Goal: Information Seeking & Learning: Learn about a topic

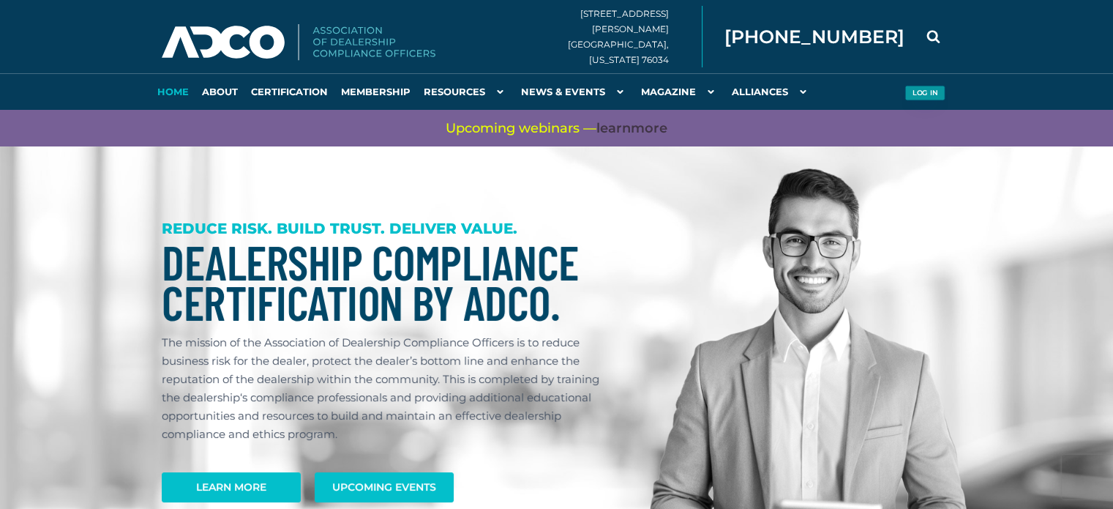
click at [919, 94] on button "Log in" at bounding box center [925, 93] width 40 height 15
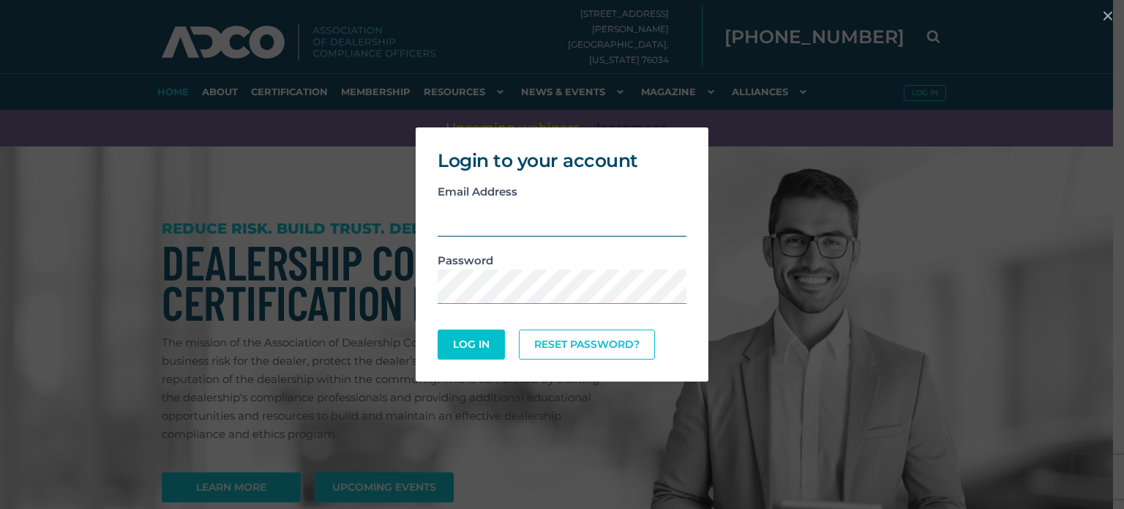
type input "[EMAIL_ADDRESS][DOMAIN_NAME]"
click at [474, 341] on button "Log In" at bounding box center [471, 344] width 64 height 29
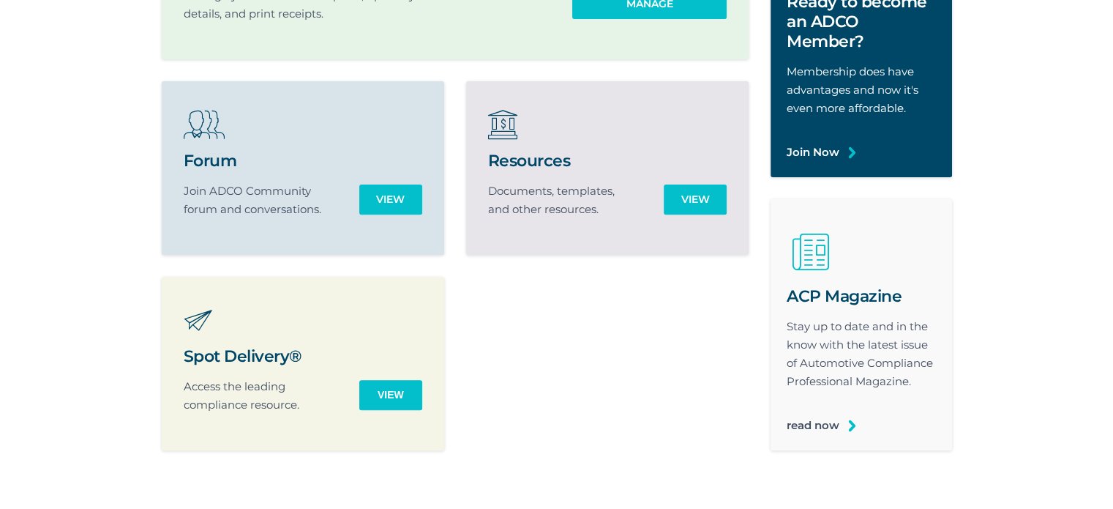
scroll to position [512, 0]
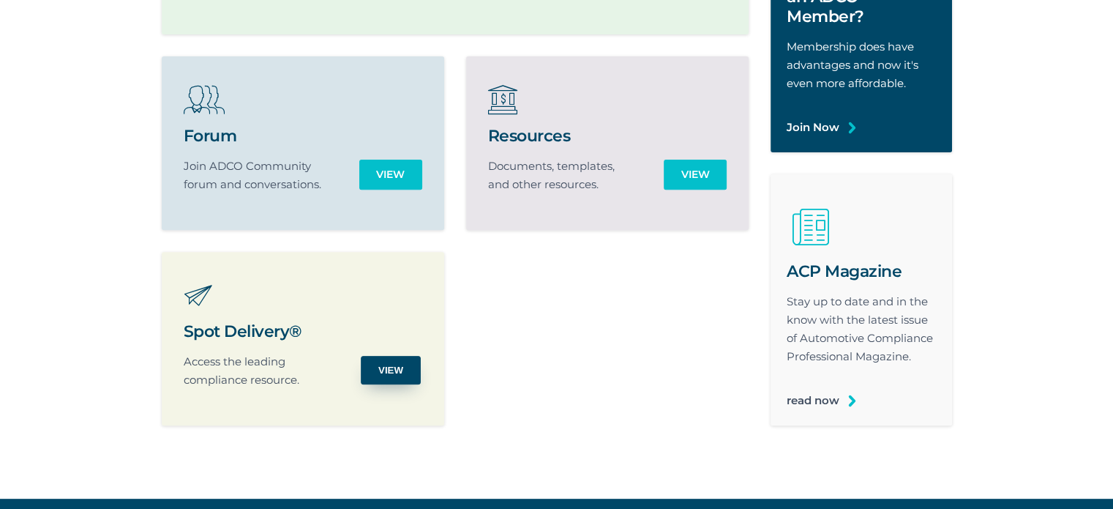
click at [395, 366] on input "View" at bounding box center [391, 370] width 60 height 29
click at [392, 367] on input "View" at bounding box center [391, 370] width 60 height 29
click at [393, 382] on input "View" at bounding box center [391, 370] width 60 height 29
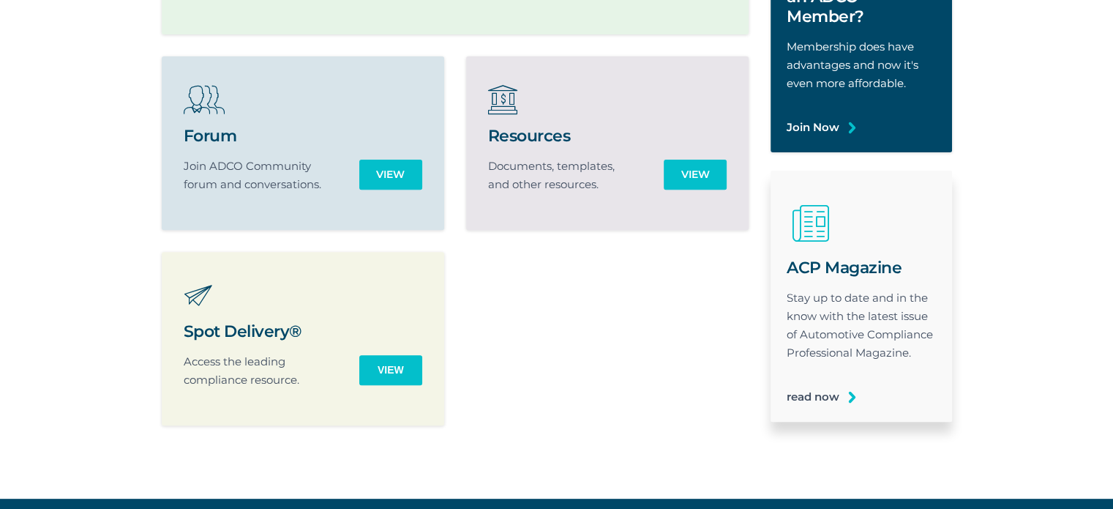
click at [843, 397] on div "ACP Magazine Stay up to date and in the know with the latest issue of Automotiv…" at bounding box center [862, 332] width 182 height 180
click at [840, 395] on link "read now" at bounding box center [813, 396] width 53 height 18
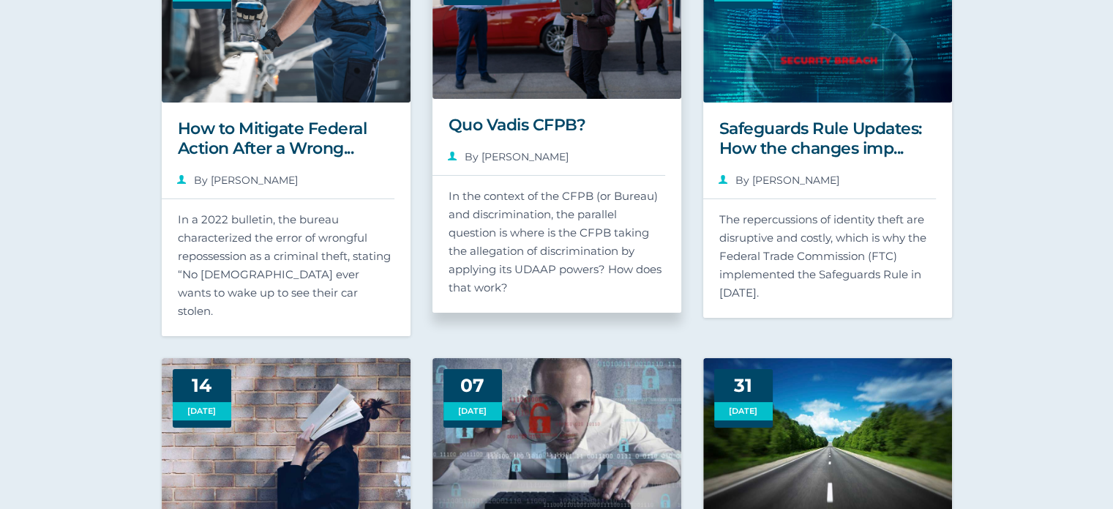
scroll to position [73, 0]
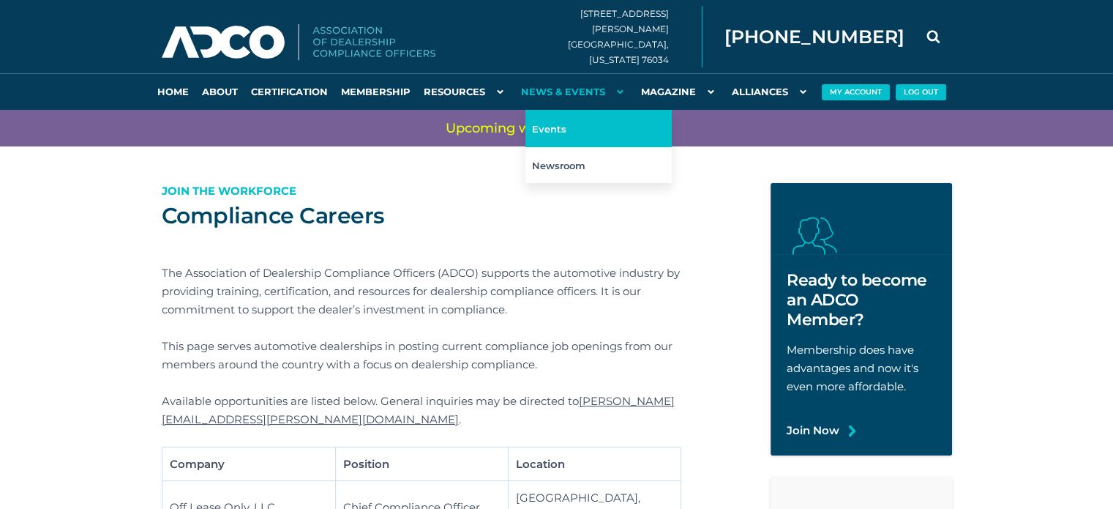
click at [578, 123] on link "Events" at bounding box center [599, 128] width 146 height 37
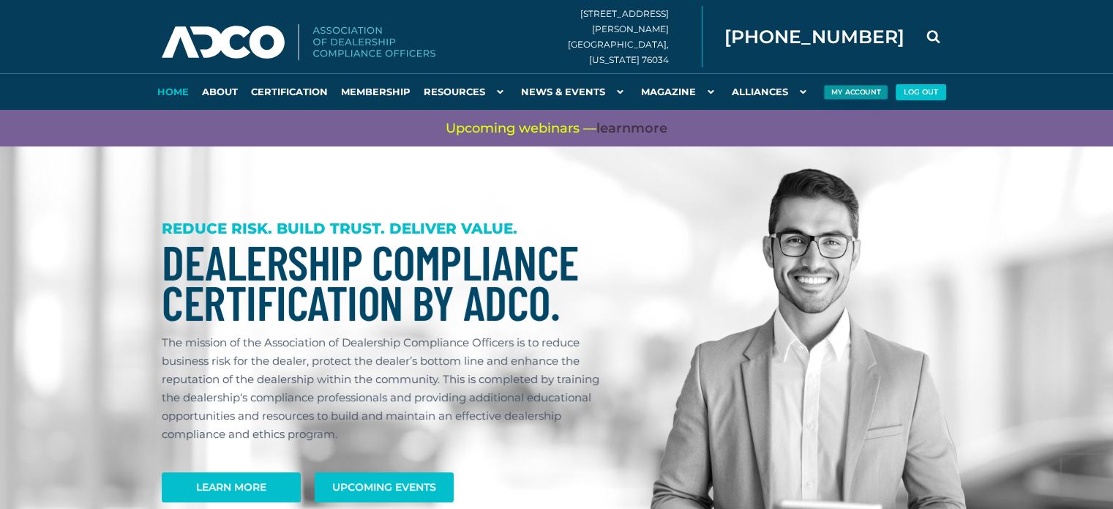
click at [859, 96] on button "My Account" at bounding box center [855, 92] width 64 height 15
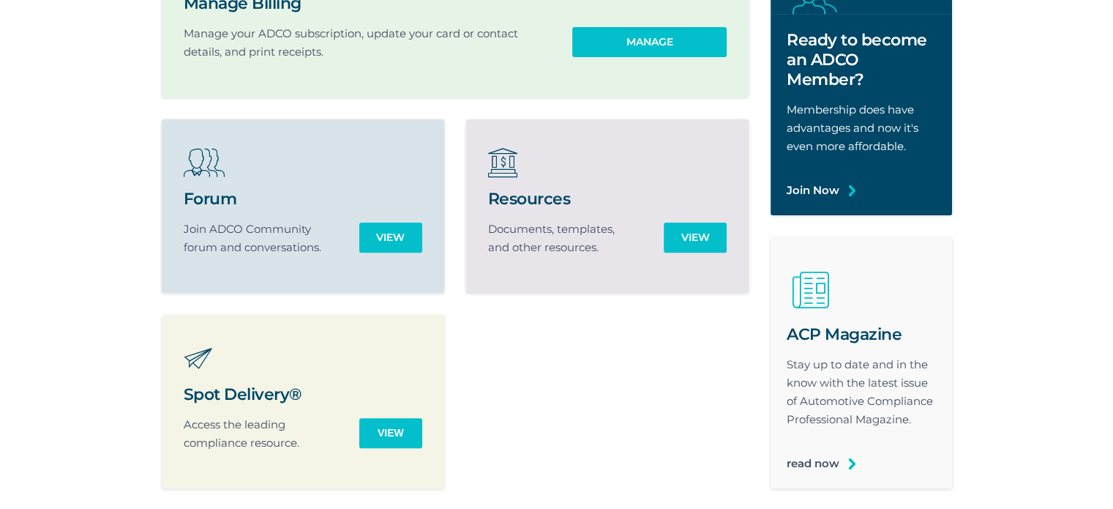
scroll to position [366, 0]
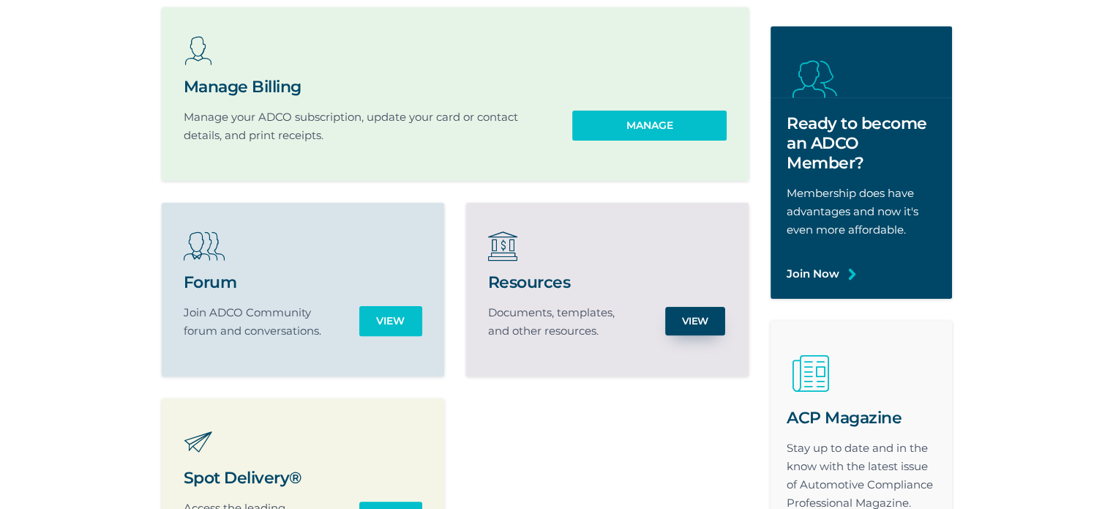
click at [706, 313] on link "View" at bounding box center [695, 321] width 60 height 29
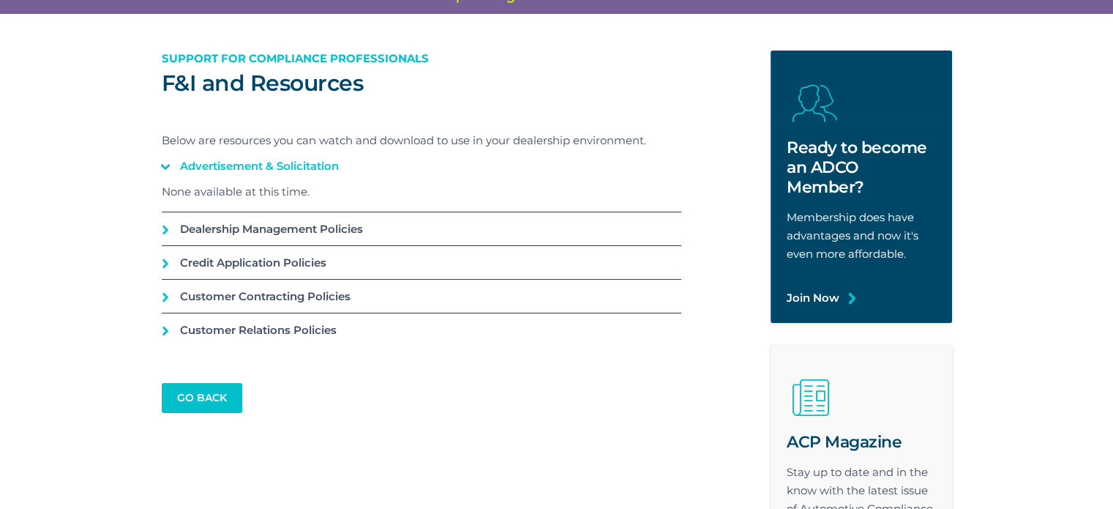
scroll to position [146, 0]
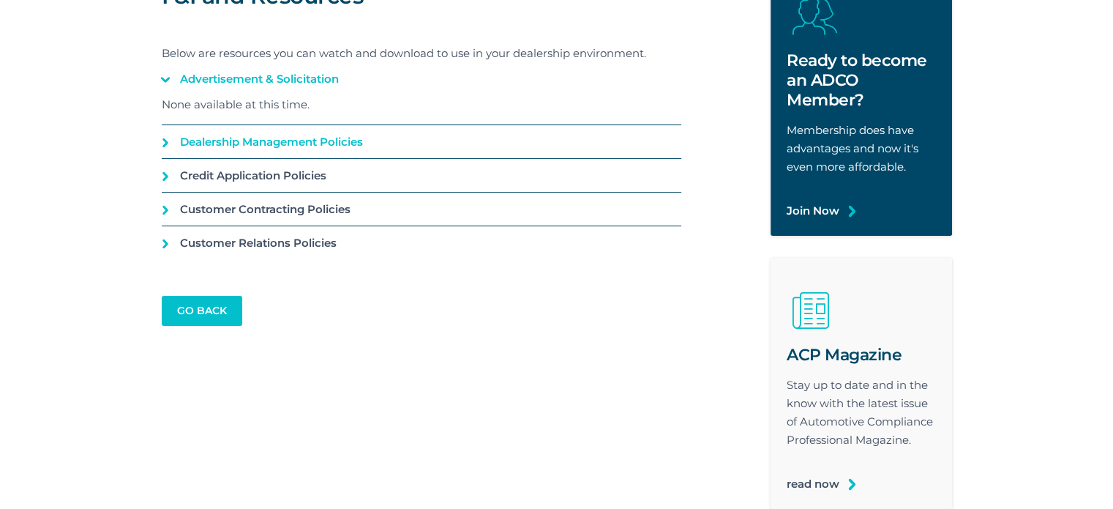
click at [193, 146] on link "Dealership Management Policies" at bounding box center [422, 141] width 520 height 33
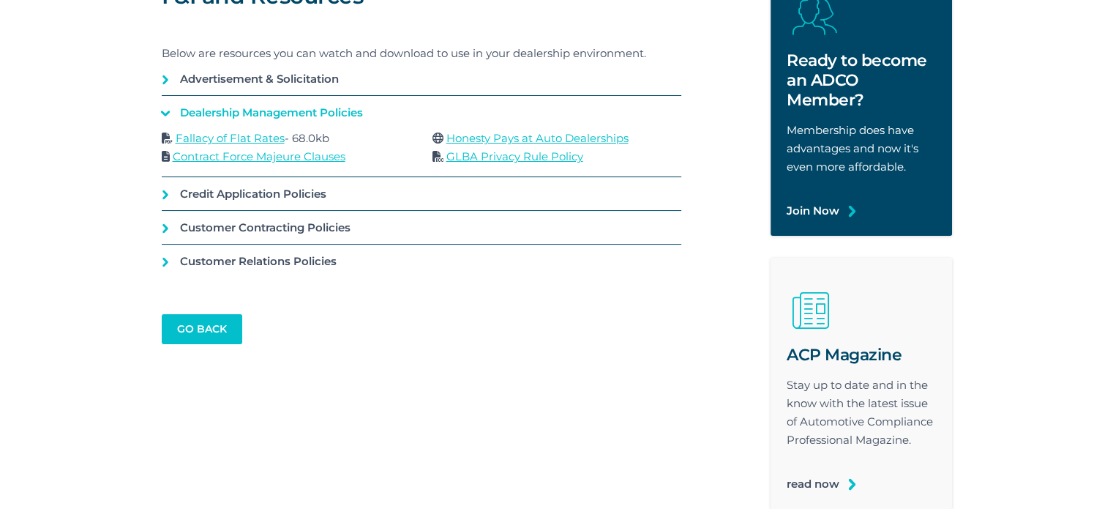
click at [228, 141] on link "Fallacy of Flat Rates" at bounding box center [230, 138] width 109 height 14
click at [278, 153] on link "Contract Force Majeure Clauses" at bounding box center [259, 156] width 173 height 14
click at [481, 138] on link "Honesty Pays at Auto Dealerships" at bounding box center [538, 138] width 182 height 14
click at [493, 137] on link "Honesty Pays at Auto Dealerships" at bounding box center [538, 138] width 182 height 14
click at [512, 152] on link "GLBA Privacy Rule Policy" at bounding box center [515, 156] width 137 height 14
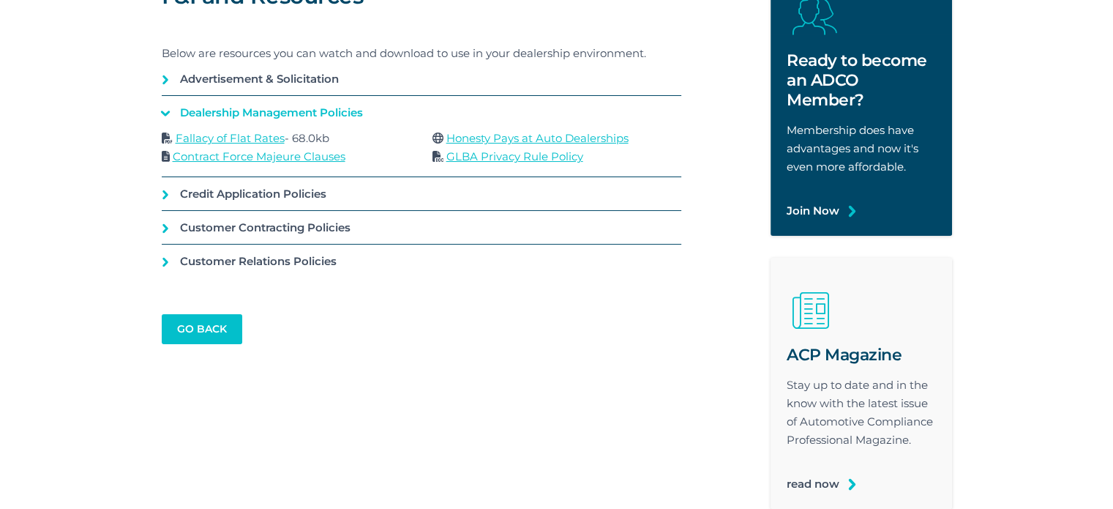
click at [482, 157] on link "GLBA Privacy Rule Policy" at bounding box center [515, 156] width 137 height 14
click at [181, 193] on link "Credit Application Policies" at bounding box center [422, 193] width 520 height 33
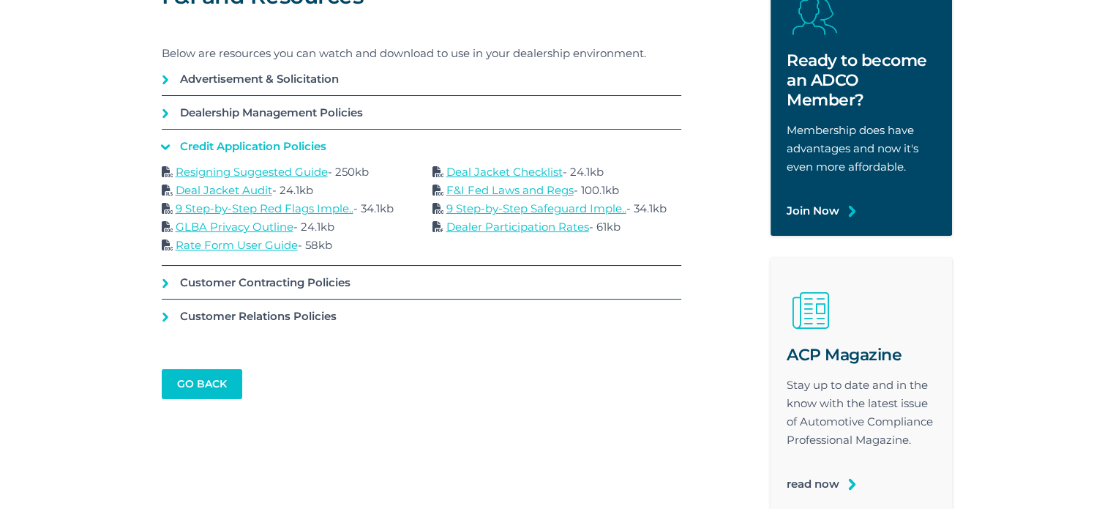
click at [227, 172] on link "Resigning Suggested Guide" at bounding box center [252, 172] width 152 height 14
click at [253, 190] on link "Deal Jacket Audit" at bounding box center [224, 190] width 97 height 14
click at [283, 210] on link "9 Step-by-Step Red Flags Imple.." at bounding box center [265, 208] width 178 height 14
click at [236, 225] on link "GLBA Privacy Outline" at bounding box center [235, 227] width 118 height 14
click at [247, 247] on link "Rate Form User Guide" at bounding box center [237, 245] width 122 height 14
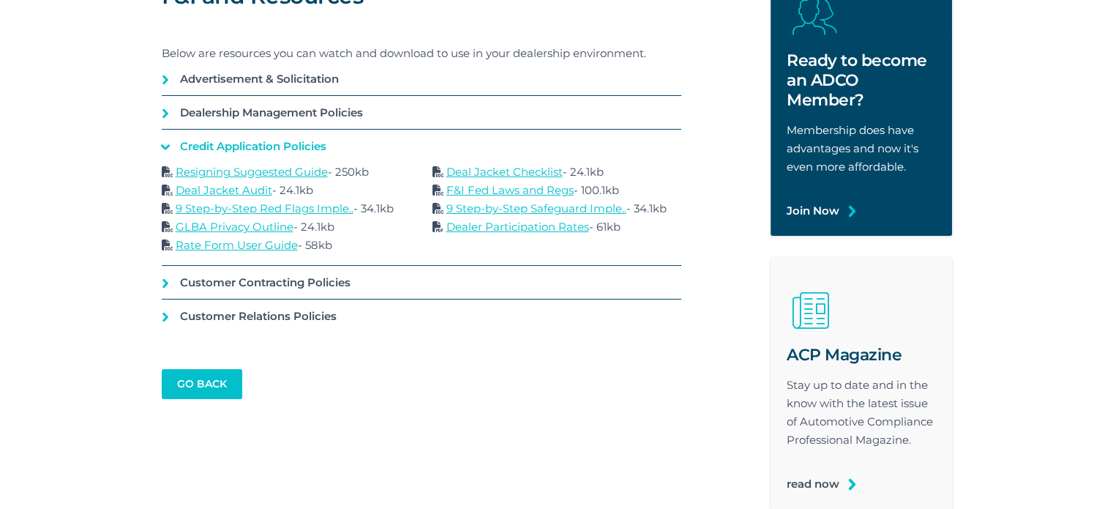
click at [495, 169] on link "Deal Jacket Checklist" at bounding box center [505, 172] width 116 height 14
click at [518, 190] on link "F&I Fed Laws and Regs" at bounding box center [510, 190] width 127 height 14
click at [531, 205] on link "9 Step-by-Step Safeguard Imple.." at bounding box center [537, 208] width 180 height 14
click at [523, 226] on link "Dealer Participation Rates" at bounding box center [518, 227] width 143 height 14
click at [170, 284] on link "Customer Contracting Policies" at bounding box center [422, 282] width 520 height 33
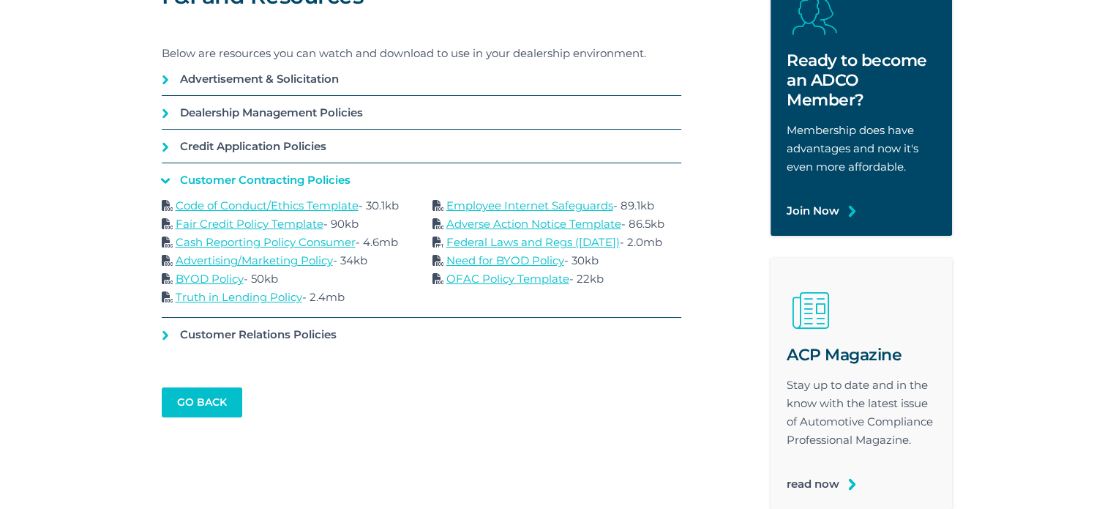
click at [222, 278] on link "BYOD Policy" at bounding box center [210, 279] width 68 height 14
click at [225, 277] on link "BYOD Policy" at bounding box center [210, 279] width 68 height 14
click at [504, 277] on link "OFAC Policy Template" at bounding box center [508, 279] width 123 height 14
click at [168, 334] on link "Customer Relations Policies" at bounding box center [422, 334] width 520 height 33
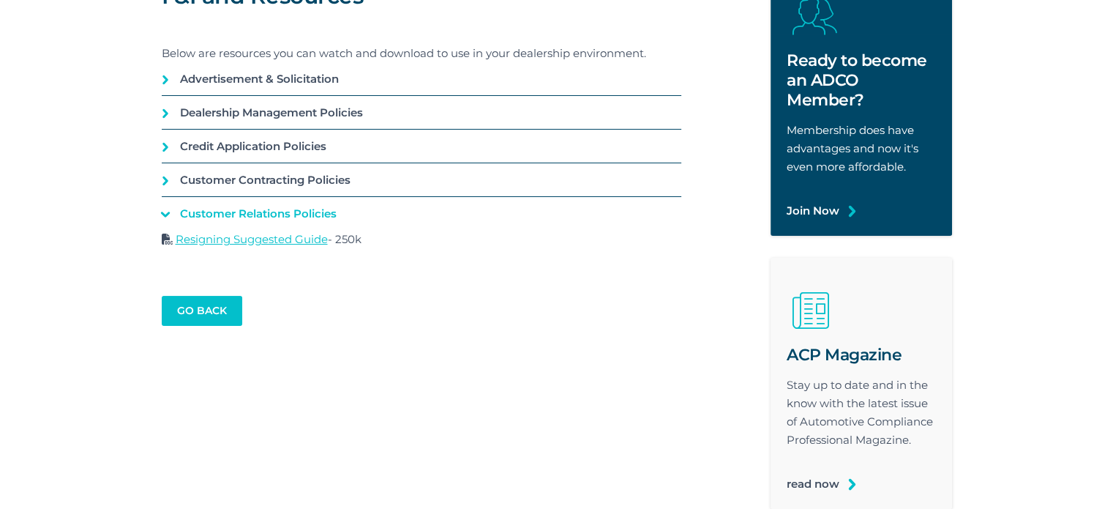
click at [235, 239] on link "Resigning Suggested Guide" at bounding box center [252, 239] width 152 height 14
click at [236, 239] on link "Resigning Suggested Guide" at bounding box center [252, 239] width 152 height 14
click at [260, 240] on link "Resigning Suggested Guide" at bounding box center [252, 239] width 152 height 14
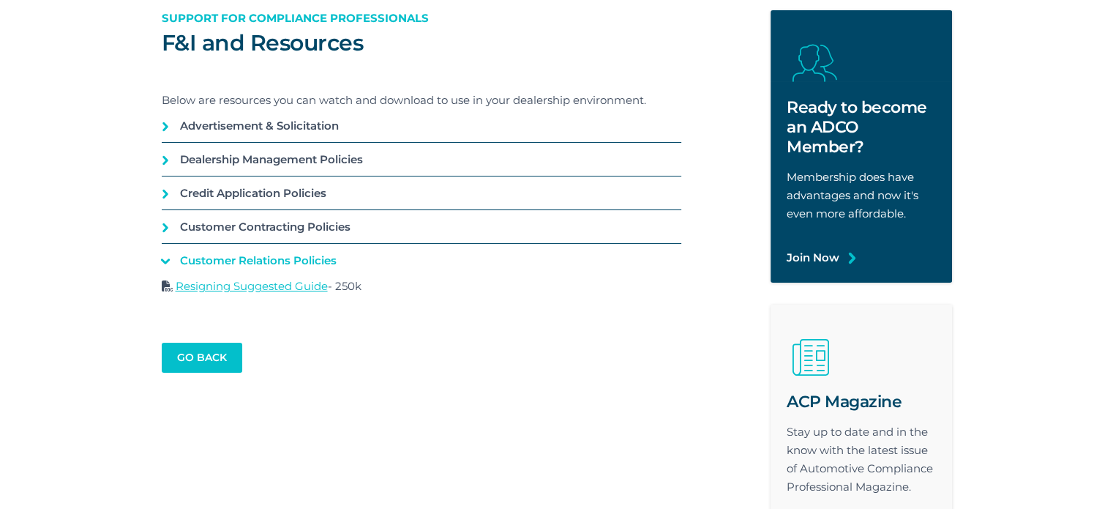
scroll to position [293, 0]
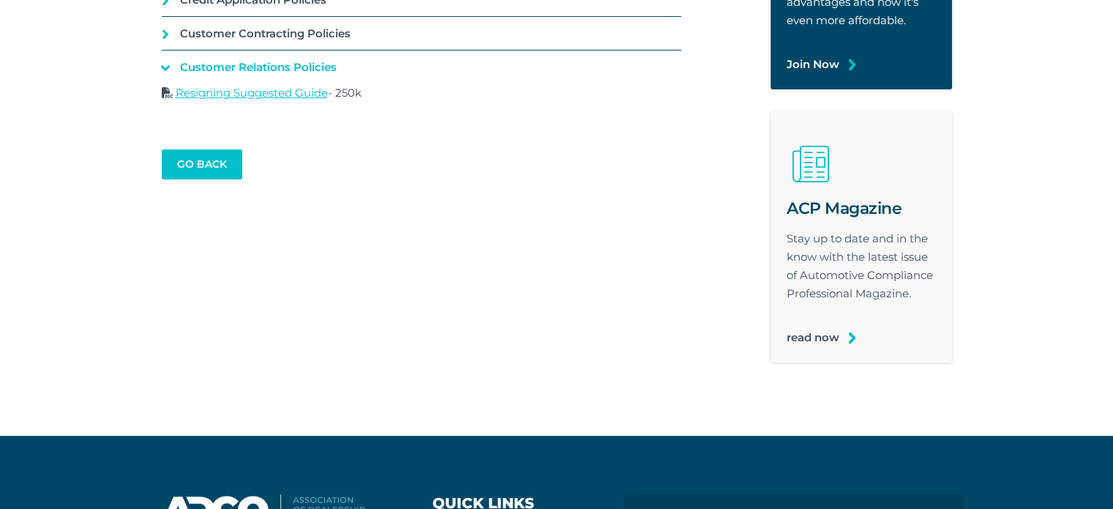
click at [247, 94] on link "Resigning Suggested Guide" at bounding box center [252, 93] width 152 height 14
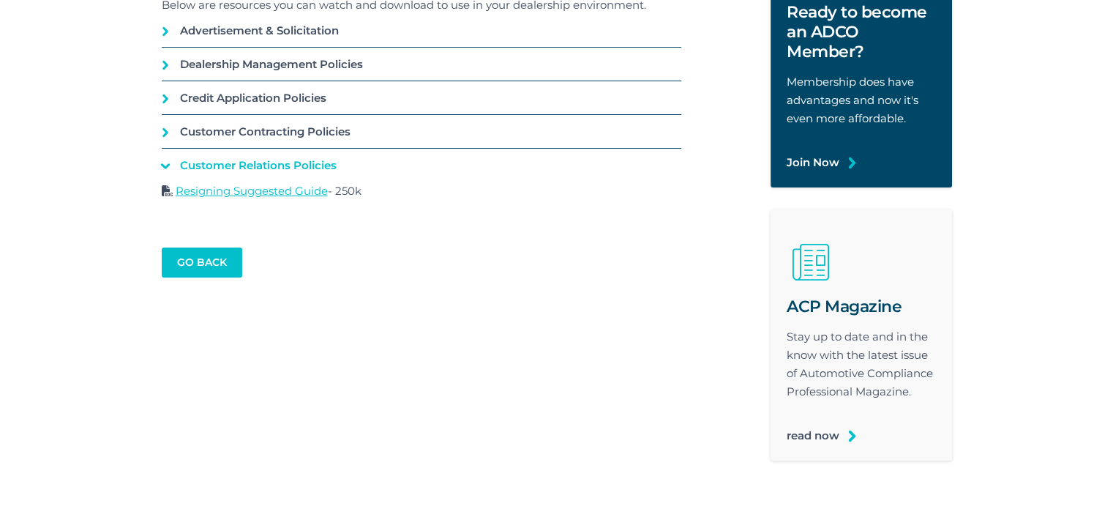
scroll to position [0, 0]
